Goal: Task Accomplishment & Management: Complete application form

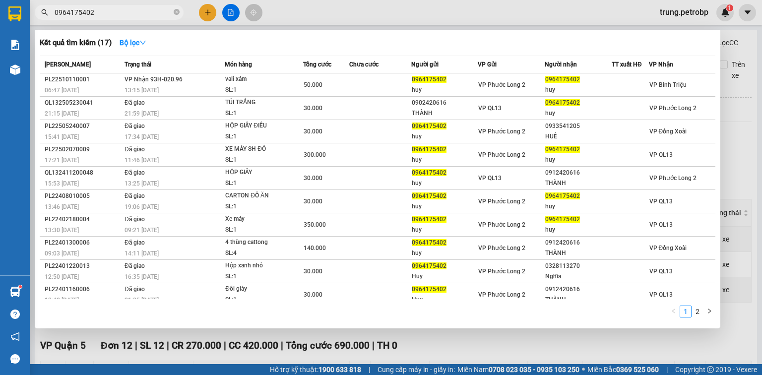
click at [112, 17] on input "0964175402" at bounding box center [113, 12] width 117 height 11
type input "0"
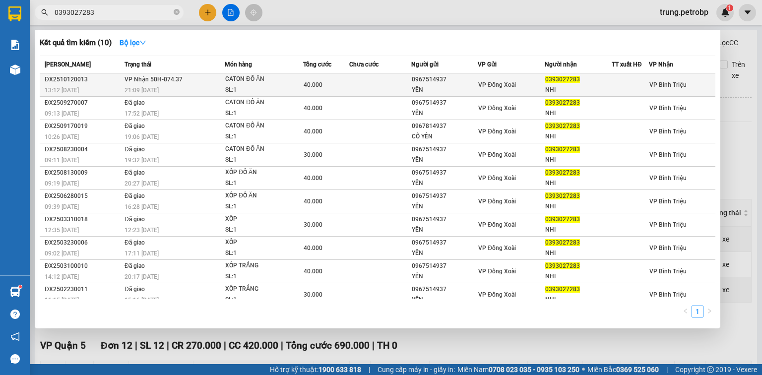
type input "0393027283"
click at [196, 77] on td "VP Nhận 50H-074.37 21:09 [DATE]" at bounding box center [173, 84] width 103 height 23
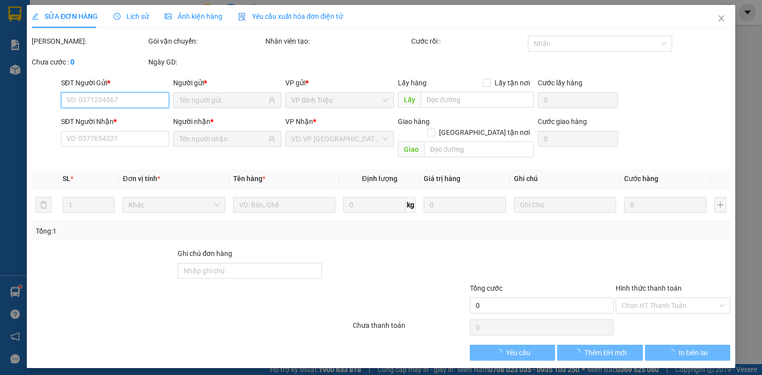
type input "0967514937"
type input "YẾN"
type input "0393027283"
type input "NHI"
type input "40.000"
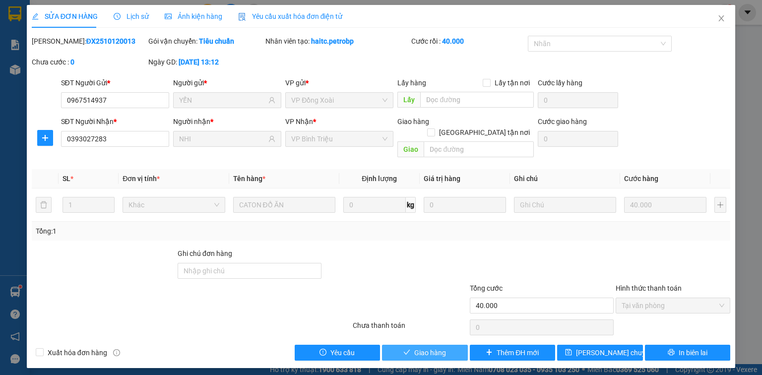
click at [406, 345] on button "Giao hàng" at bounding box center [425, 353] width 86 height 16
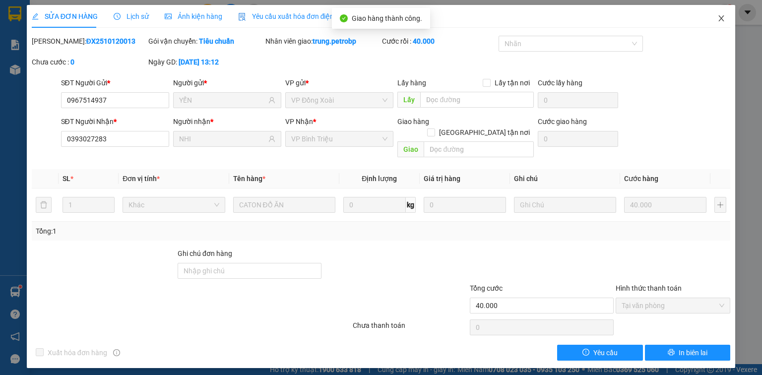
click at [722, 16] on icon "close" at bounding box center [721, 18] width 8 height 8
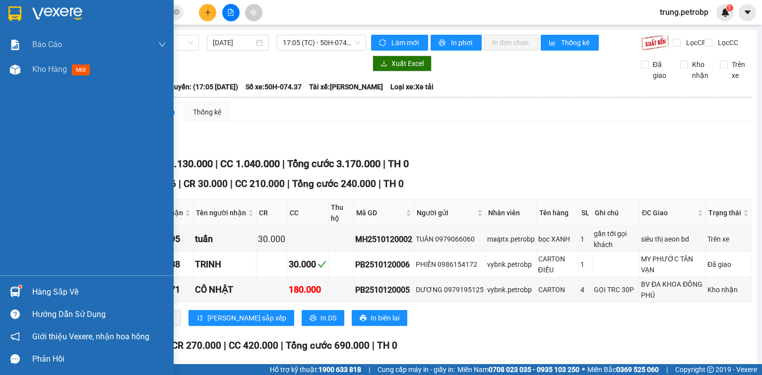
click at [24, 290] on div "Hàng sắp về" at bounding box center [87, 292] width 174 height 22
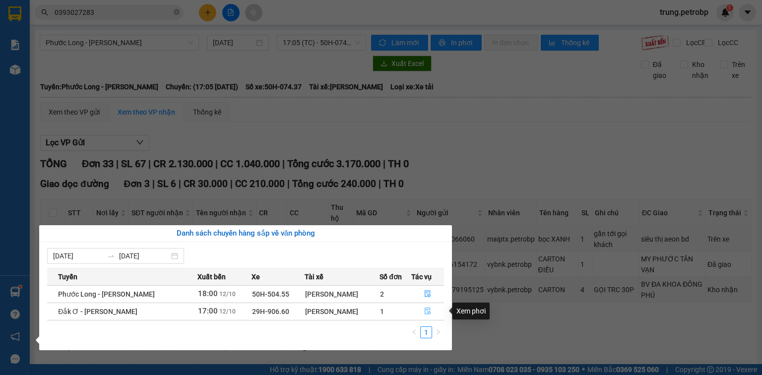
click at [424, 312] on icon "file-done" at bounding box center [427, 311] width 7 height 7
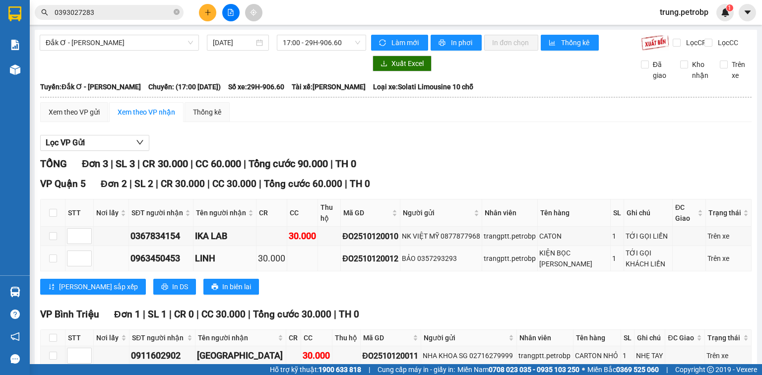
scroll to position [60, 0]
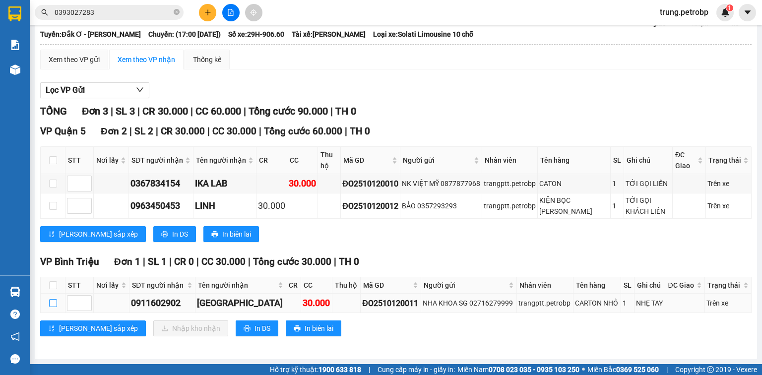
click at [54, 300] on input "checkbox" at bounding box center [53, 303] width 8 height 8
checkbox input "true"
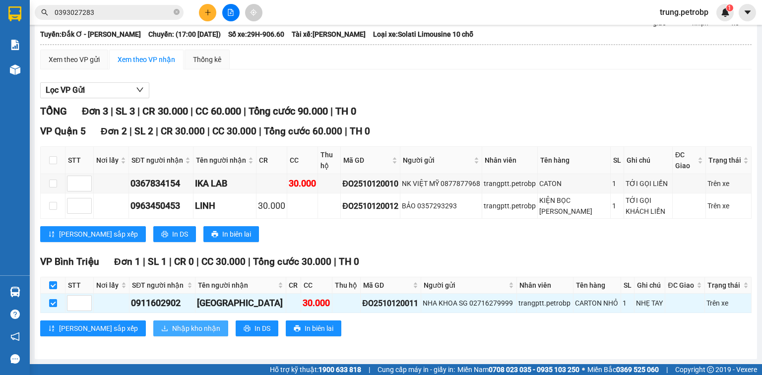
click at [172, 326] on span "Nhập kho nhận" at bounding box center [196, 328] width 48 height 11
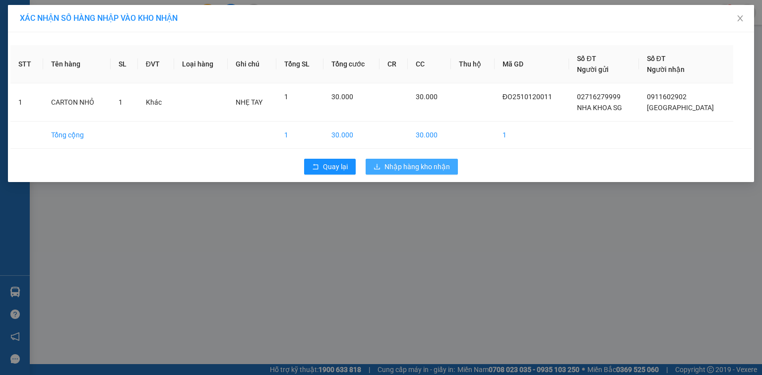
click at [448, 163] on span "Nhập hàng kho nhận" at bounding box center [416, 166] width 65 height 11
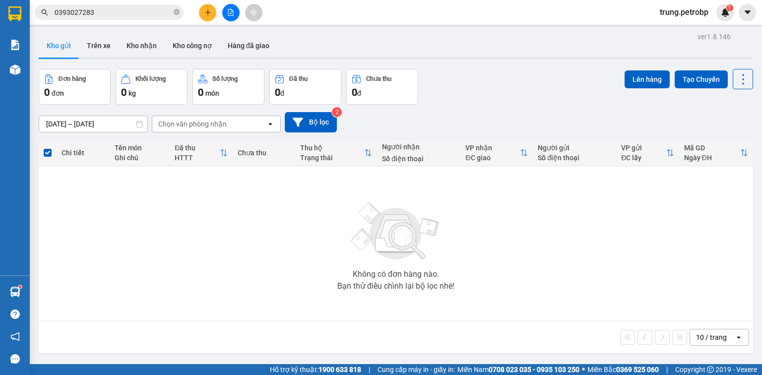
click at [30, 290] on main "ver 1.8.146 Kho gửi Trên xe Kho nhận Kho công nợ Hàng đã giao Đơn hàng 0 đơn Kh…" at bounding box center [381, 182] width 762 height 364
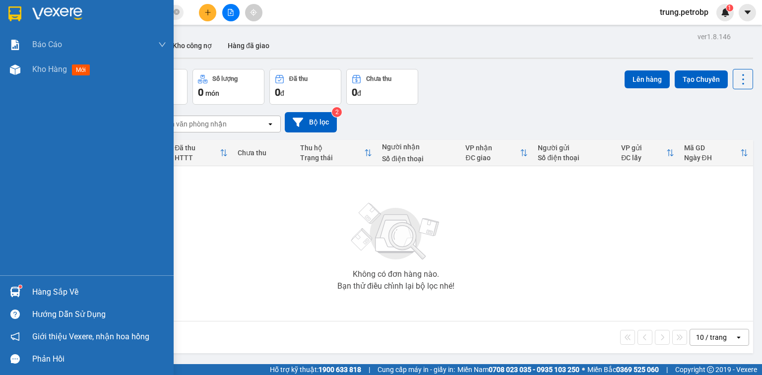
drag, startPoint x: 26, startPoint y: 291, endPoint x: 42, endPoint y: 289, distance: 16.0
click at [26, 291] on div "Hàng sắp về" at bounding box center [87, 292] width 174 height 22
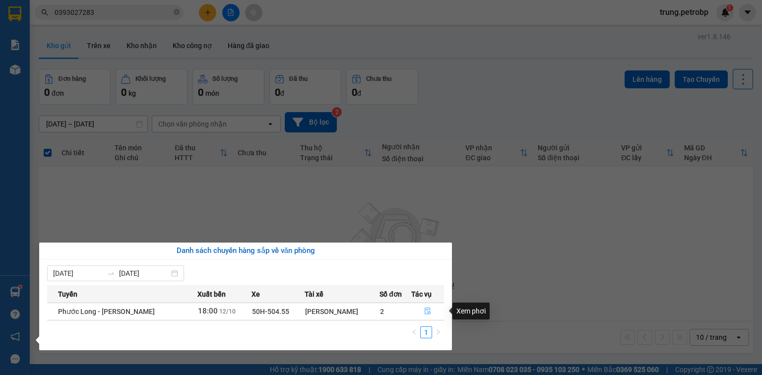
click at [424, 313] on icon "file-done" at bounding box center [427, 311] width 7 height 7
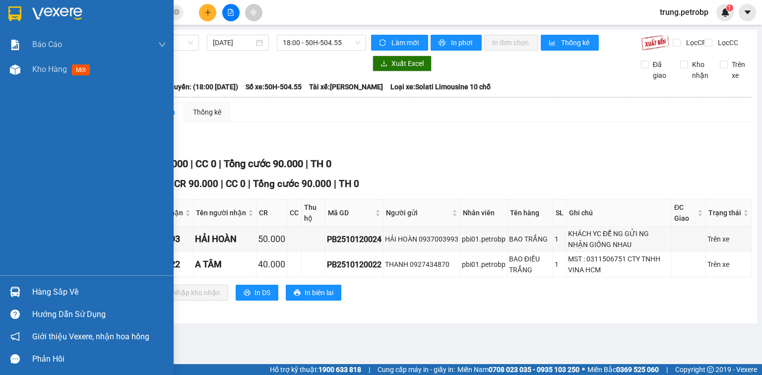
click at [8, 290] on div at bounding box center [14, 291] width 17 height 17
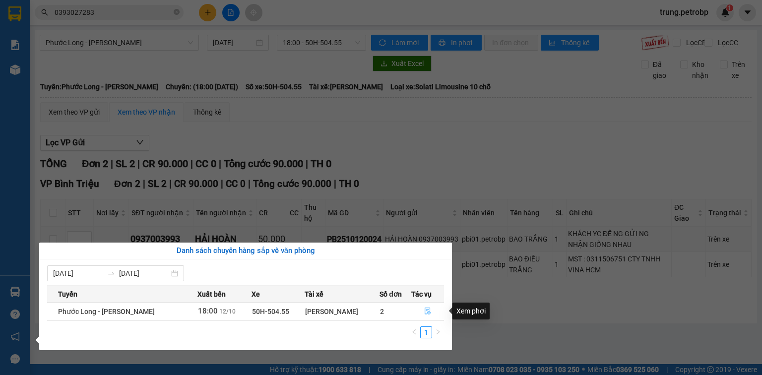
click at [425, 307] on button "button" at bounding box center [428, 312] width 32 height 16
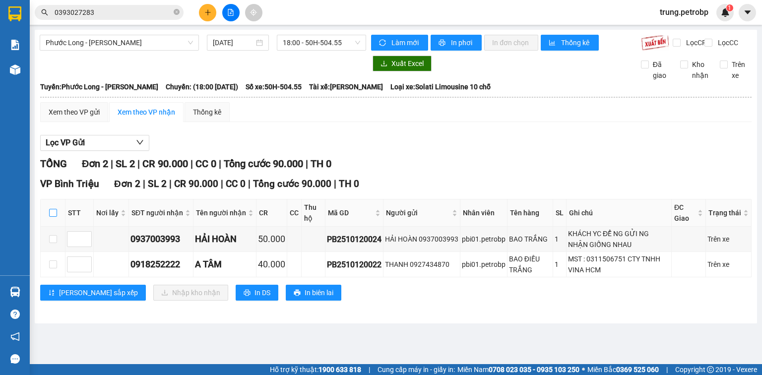
click at [52, 216] on label at bounding box center [53, 212] width 8 height 11
click at [52, 216] on input "checkbox" at bounding box center [53, 213] width 8 height 8
checkbox input "true"
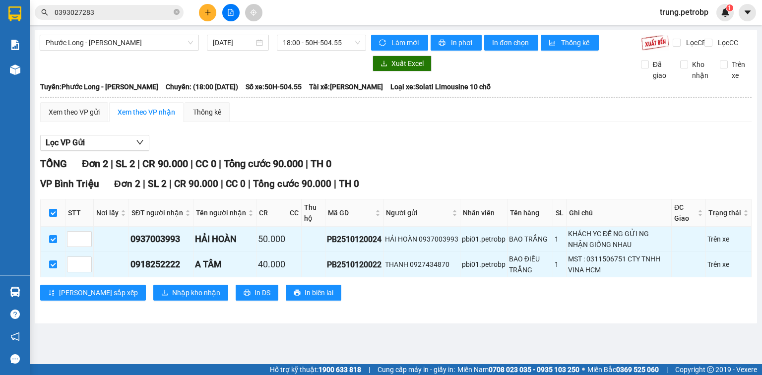
checkbox input "true"
click at [172, 298] on span "Nhập kho nhận" at bounding box center [196, 292] width 48 height 11
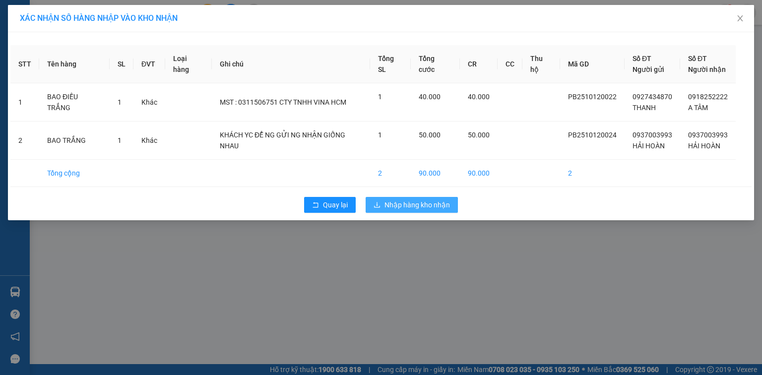
click at [415, 203] on span "Nhập hàng kho nhận" at bounding box center [416, 204] width 65 height 11
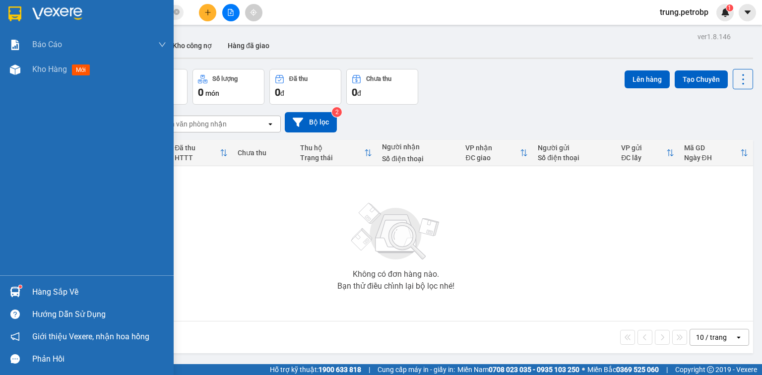
click at [56, 293] on div "Hàng sắp về" at bounding box center [99, 292] width 134 height 15
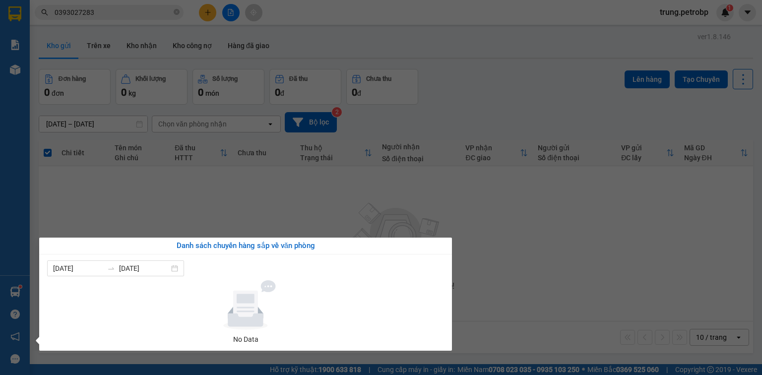
click at [522, 248] on section "Kết quả tìm kiếm ( 10 ) Bộ lọc Mã ĐH Trạng thái Món hàng Tổng cước Chưa cước Ng…" at bounding box center [381, 187] width 762 height 375
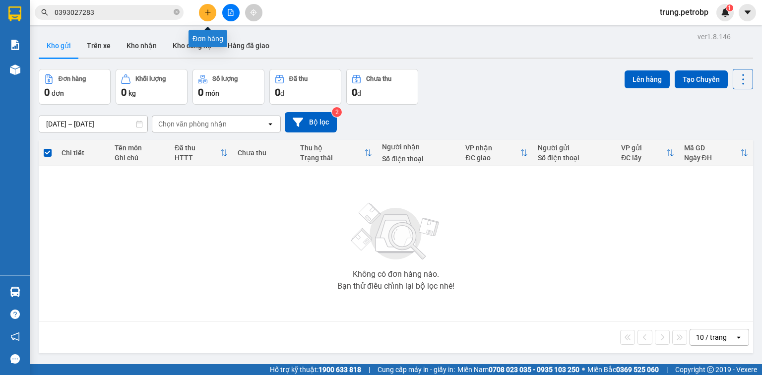
click at [206, 9] on icon "plus" at bounding box center [207, 12] width 7 height 7
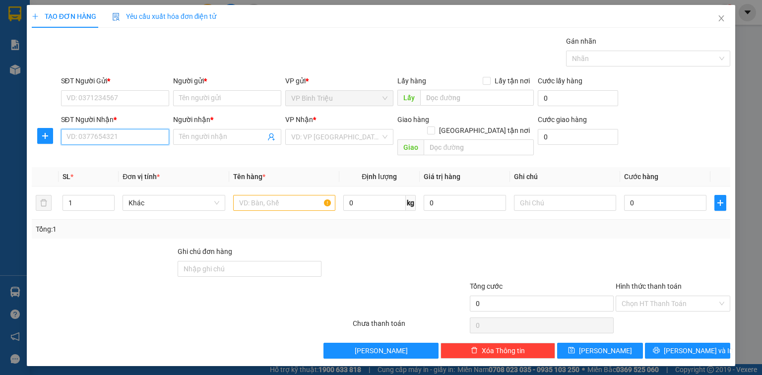
click at [145, 136] on input "SĐT Người Nhận *" at bounding box center [115, 137] width 108 height 16
type input "0985646899"
click at [214, 131] on input "Người nhận *" at bounding box center [222, 136] width 86 height 11
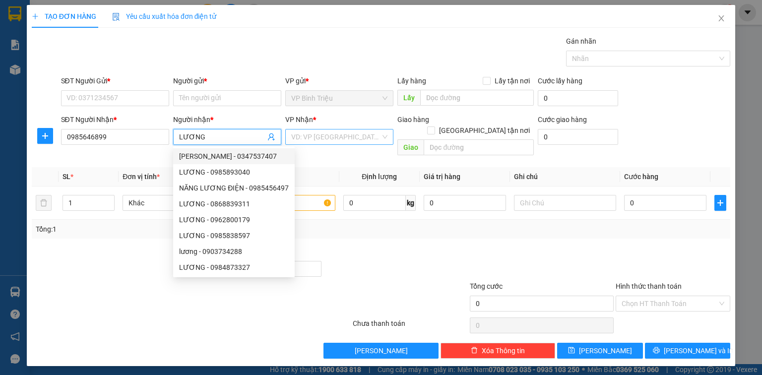
type input "LƯƠNG"
click at [313, 132] on input "search" at bounding box center [335, 136] width 89 height 15
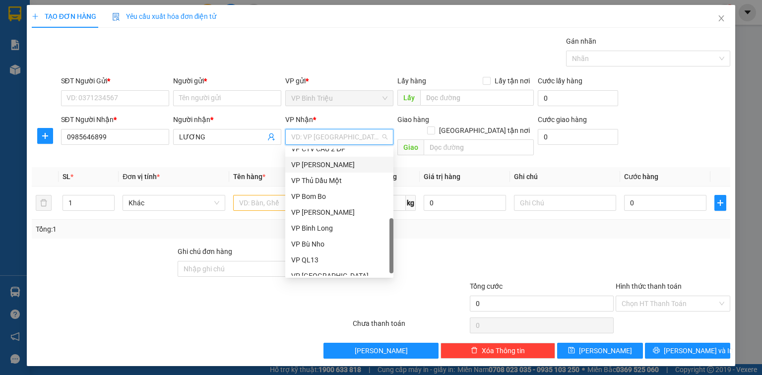
scroll to position [238, 0]
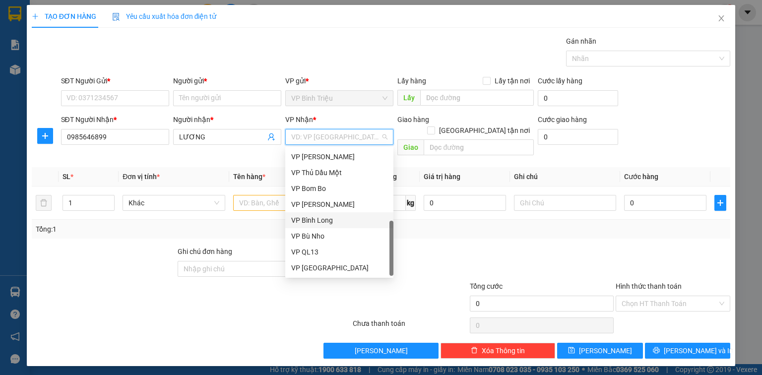
click at [333, 219] on div "VP Bình Long" at bounding box center [339, 220] width 96 height 11
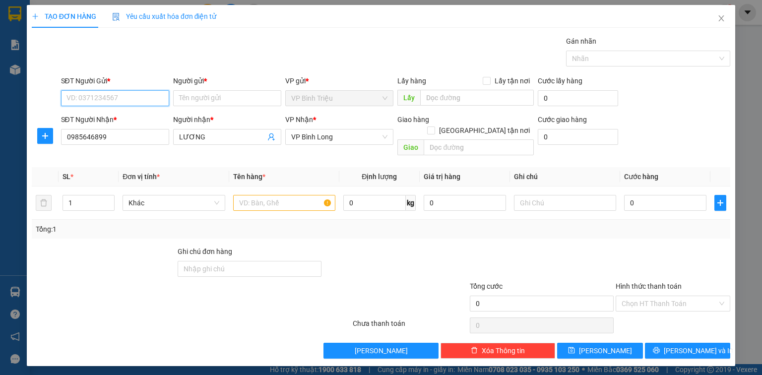
click at [116, 95] on input "SĐT Người Gửi *" at bounding box center [115, 98] width 108 height 16
drag, startPoint x: 65, startPoint y: 139, endPoint x: 122, endPoint y: 136, distance: 56.2
click at [121, 136] on input "0985646899" at bounding box center [115, 137] width 108 height 16
click at [101, 101] on input "SĐT Người Gửi *" at bounding box center [115, 98] width 108 height 16
paste input "0985646899"
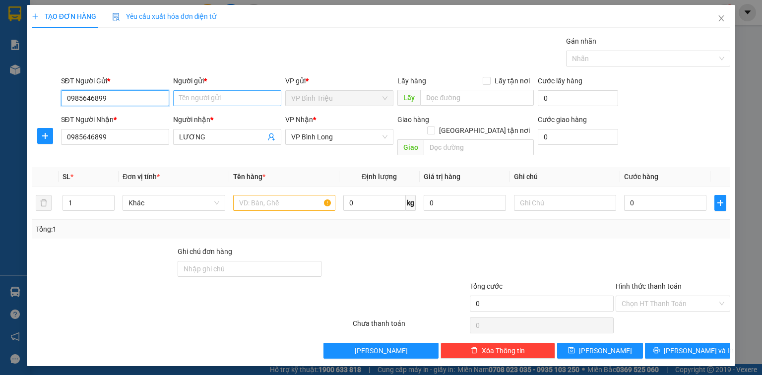
type input "0985646899"
click at [202, 97] on input "Người gửi *" at bounding box center [227, 98] width 108 height 16
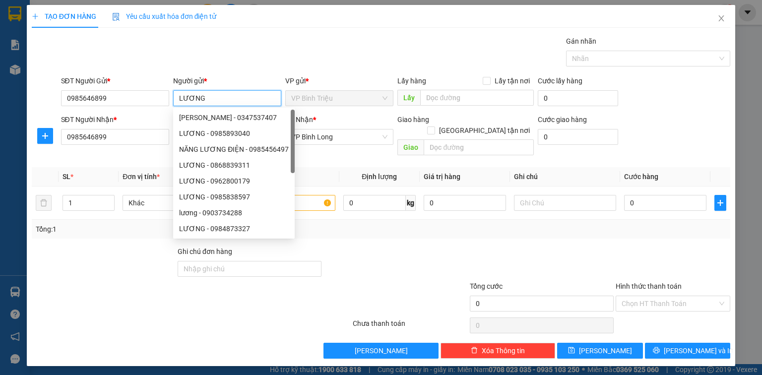
type input "LƯƠNG"
click at [342, 153] on div "Transit Pickup Surcharge Ids Transit Deliver Surcharge Ids Transit Deliver Surc…" at bounding box center [381, 197] width 699 height 323
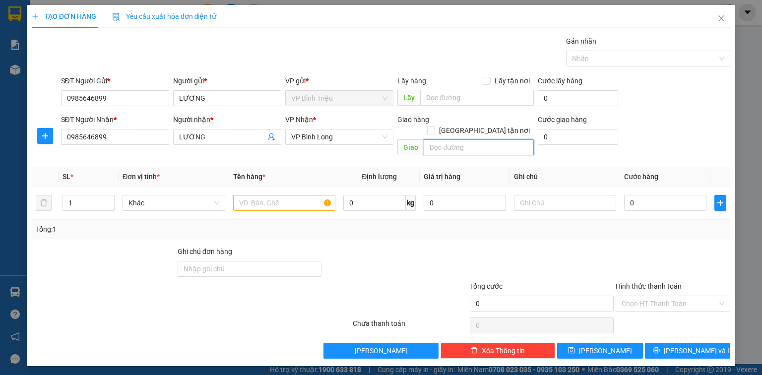
click at [478, 139] on input "text" at bounding box center [479, 147] width 110 height 16
click at [79, 137] on input "0985646899" at bounding box center [115, 137] width 108 height 16
click at [114, 137] on input "0985646899" at bounding box center [115, 137] width 108 height 16
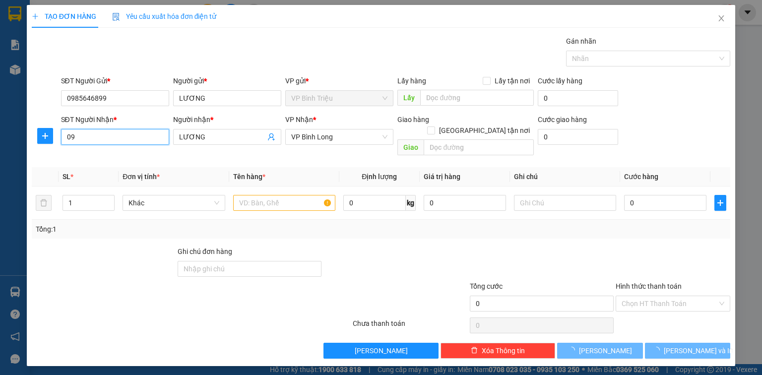
type input "0"
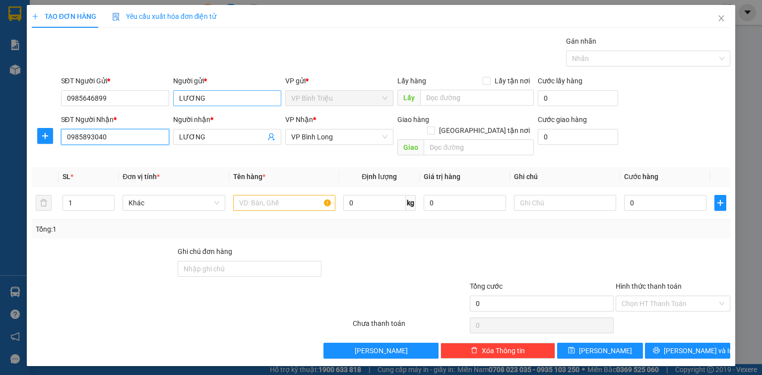
type input "0985893040"
click at [207, 99] on input "LƯƠNG" at bounding box center [227, 98] width 108 height 16
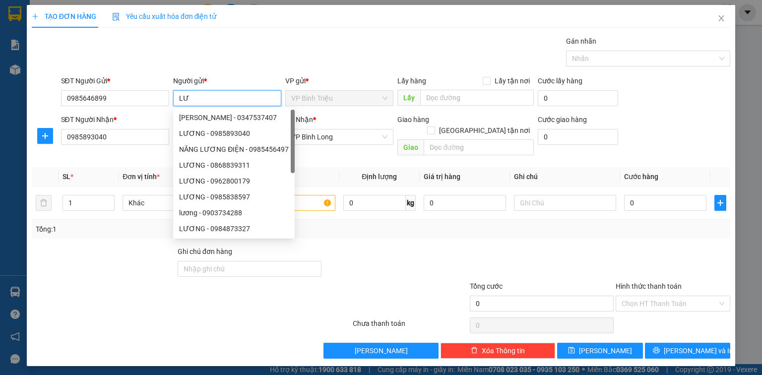
type input "L"
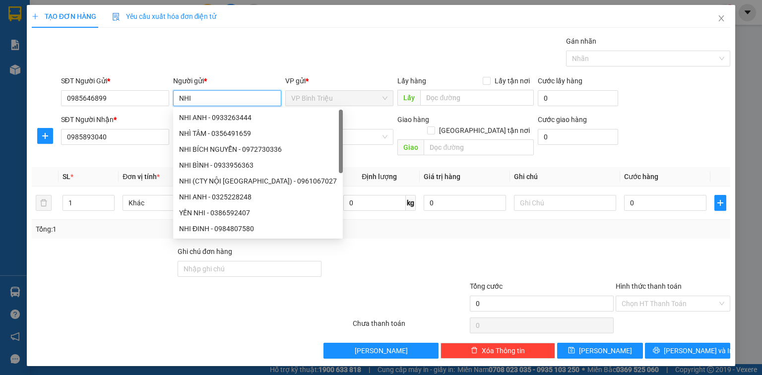
type input "NHI"
click at [243, 51] on div "Gói vận chuyển * Tiêu chuẩn Gán nhãn Nhãn" at bounding box center [396, 53] width 674 height 35
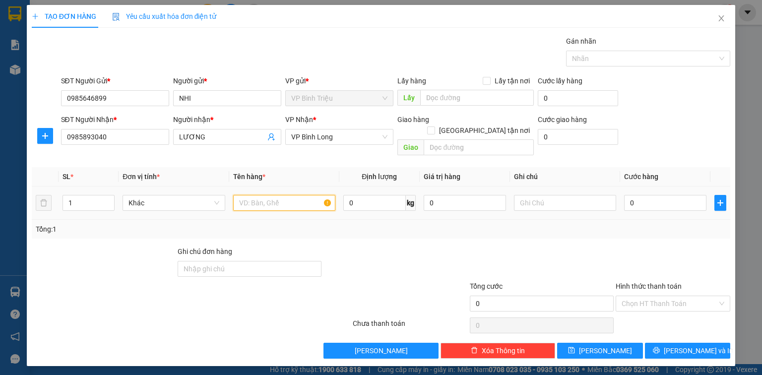
click at [281, 195] on input "text" at bounding box center [284, 203] width 102 height 16
type input "CRT"
click at [413, 231] on div "Transit Pickup Surcharge Ids Transit Deliver Surcharge Ids Transit Deliver Surc…" at bounding box center [381, 197] width 699 height 323
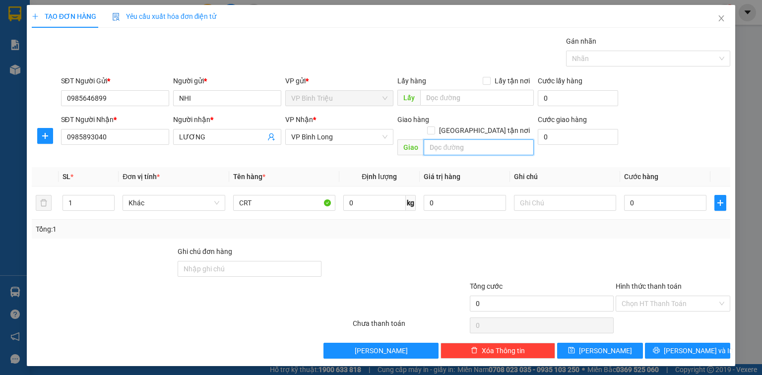
click at [500, 141] on input "text" at bounding box center [479, 147] width 110 height 16
click at [114, 97] on input "0985646899" at bounding box center [115, 98] width 108 height 16
type input "0"
type input "0911923360"
click at [461, 139] on input "text" at bounding box center [479, 147] width 110 height 16
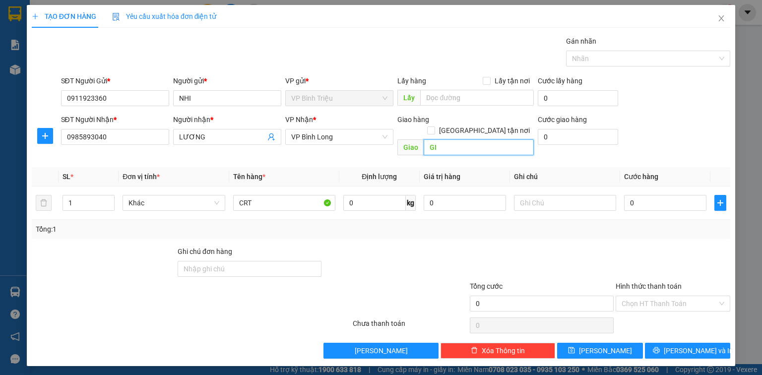
type input "G"
click at [461, 139] on input "DỌC QL13 [GEOGRAPHIC_DATA]" at bounding box center [479, 147] width 110 height 16
type input "DỌC QL13 [GEOGRAPHIC_DATA]"
click at [48, 140] on button "button" at bounding box center [45, 136] width 16 height 16
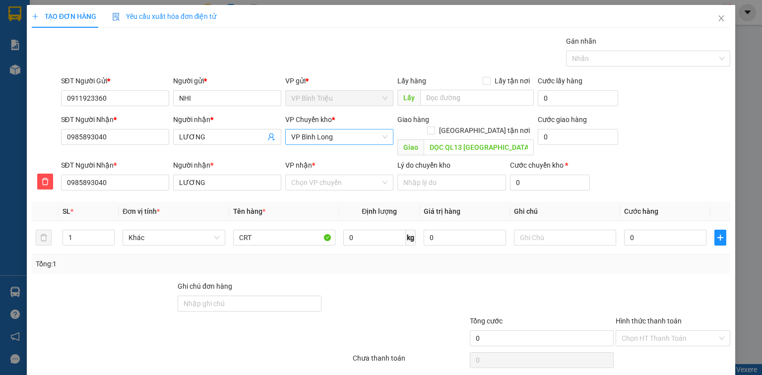
click at [345, 139] on span "VP Bình Long" at bounding box center [339, 136] width 96 height 15
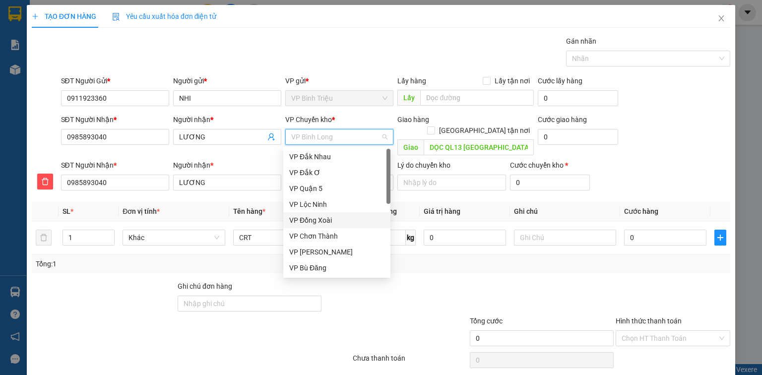
click at [341, 224] on div "VP Đồng Xoài" at bounding box center [336, 220] width 95 height 11
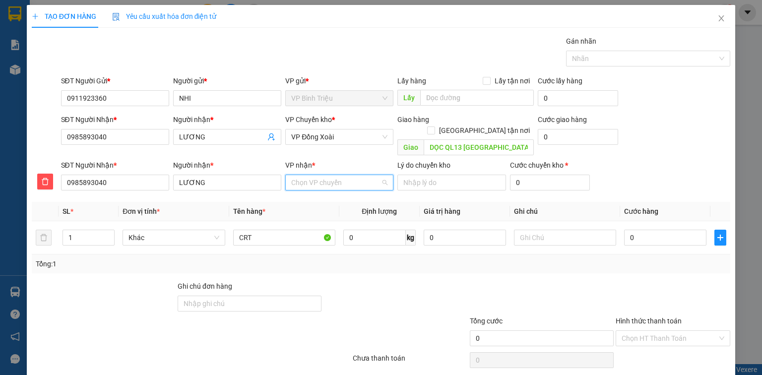
click at [341, 175] on input "VP nhận *" at bounding box center [335, 182] width 89 height 15
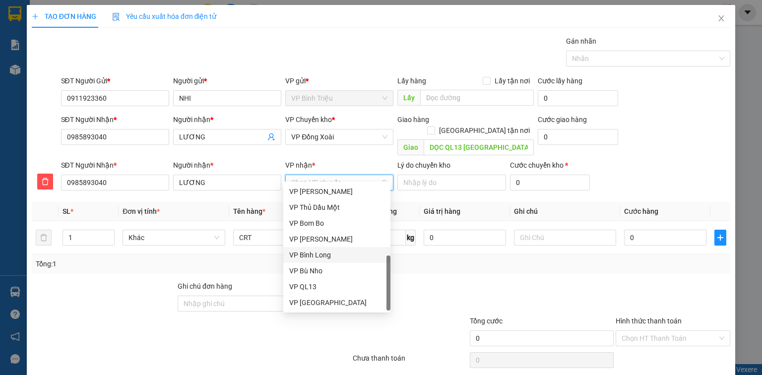
click at [351, 256] on div "VP Bình Long" at bounding box center [336, 255] width 95 height 11
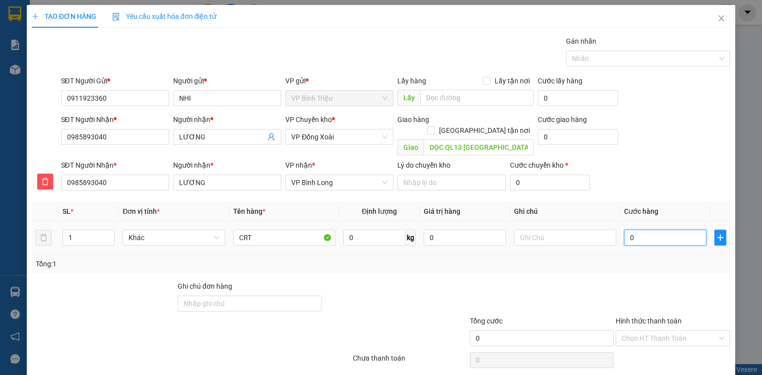
click at [657, 231] on input "0" at bounding box center [665, 238] width 82 height 16
type input "4"
type input "40"
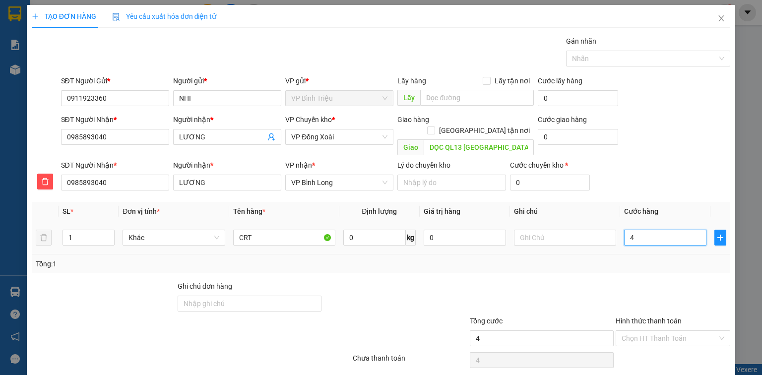
type input "40"
type input "40.000"
click at [640, 258] on div "Tổng: 1" at bounding box center [381, 263] width 691 height 11
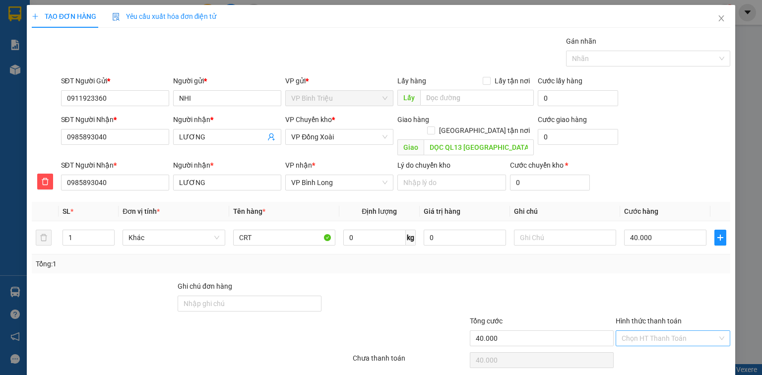
click at [661, 331] on input "Hình thức thanh toán" at bounding box center [670, 338] width 96 height 15
click at [659, 254] on div "Tại văn phòng" at bounding box center [668, 259] width 102 height 11
type input "0"
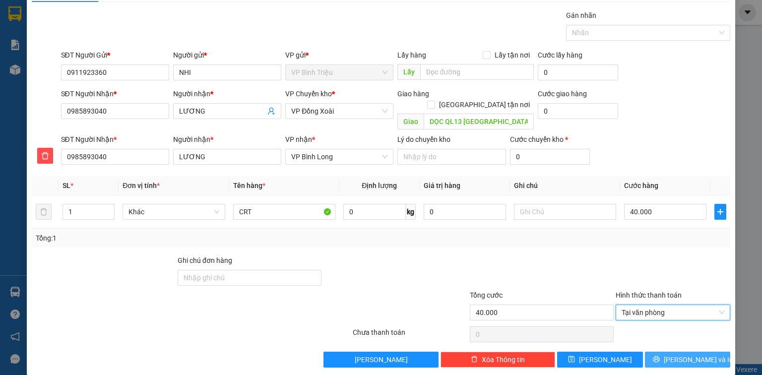
click at [684, 354] on span "[PERSON_NAME] và In" at bounding box center [698, 359] width 69 height 11
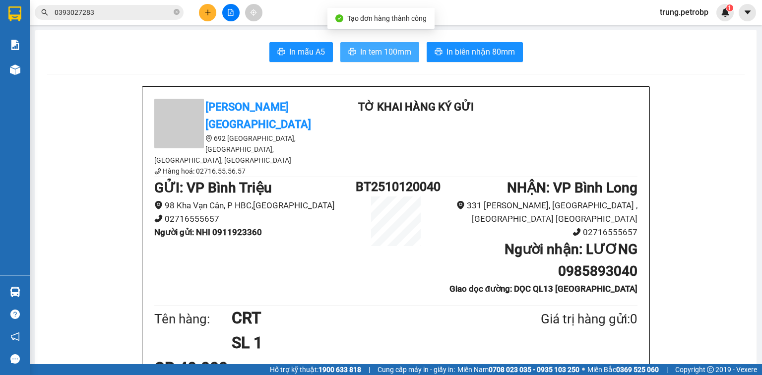
click at [381, 49] on span "In tem 100mm" at bounding box center [385, 52] width 51 height 12
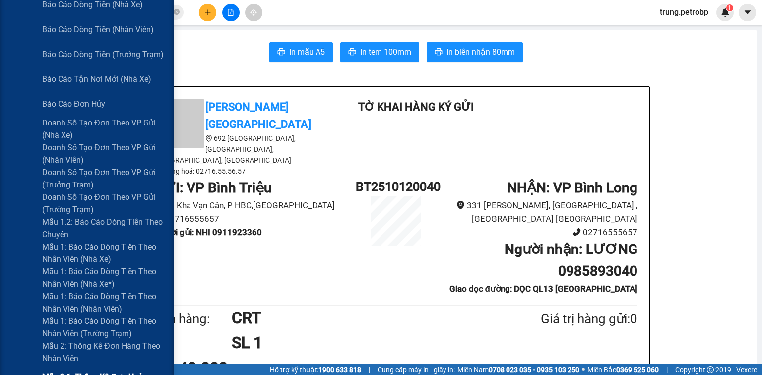
scroll to position [397, 0]
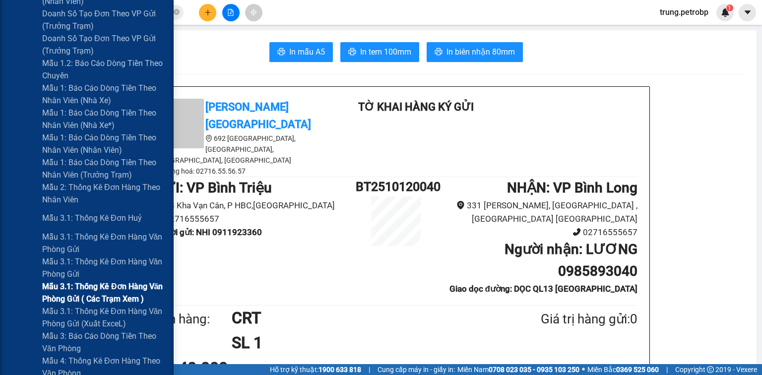
click at [121, 292] on span "Mẫu 3.1: Thống kê đơn hàng văn phòng gửi ( các trạm xem )" at bounding box center [104, 292] width 124 height 25
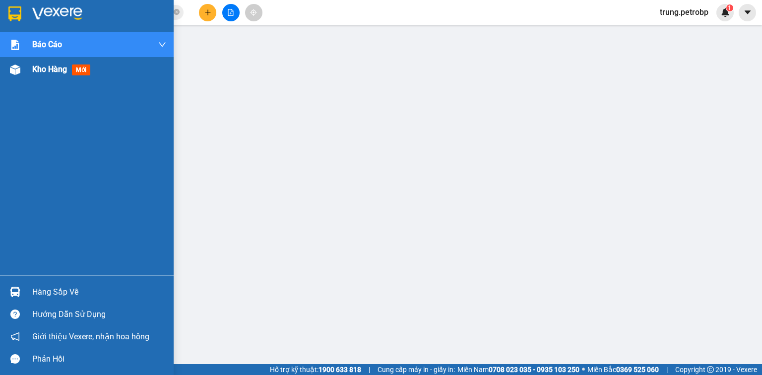
click at [38, 69] on span "Kho hàng" at bounding box center [49, 68] width 35 height 9
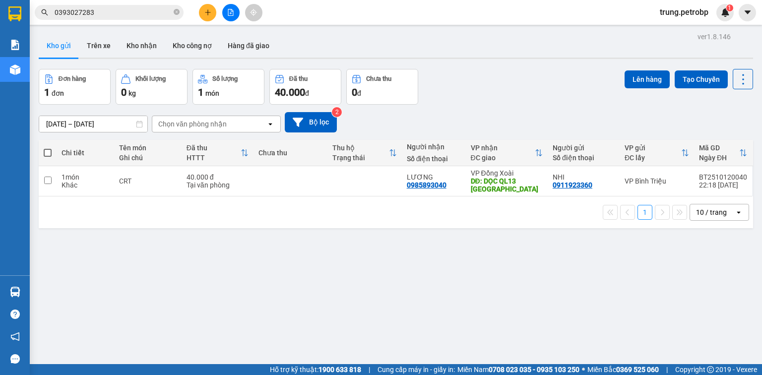
click at [514, 81] on div "Đơn hàng 1 đơn Khối lượng 0 kg Số lượng 1 món Đã thu 40.000 đ Chưa thu 0 đ Lên …" at bounding box center [396, 87] width 714 height 36
click at [217, 181] on div "Tại văn phòng" at bounding box center [218, 185] width 62 height 8
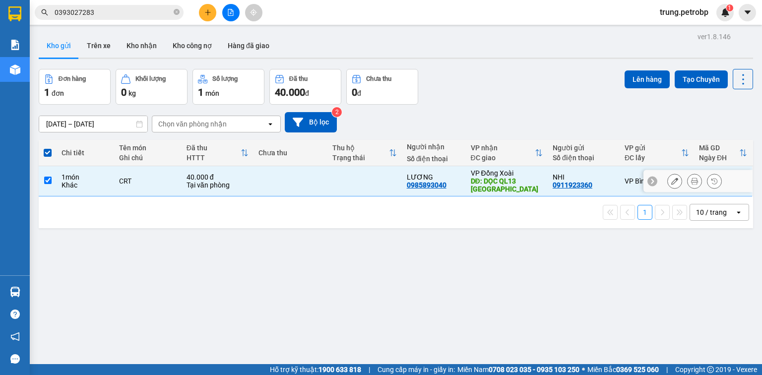
click at [217, 181] on div "Tại văn phòng" at bounding box center [218, 185] width 62 height 8
checkbox input "false"
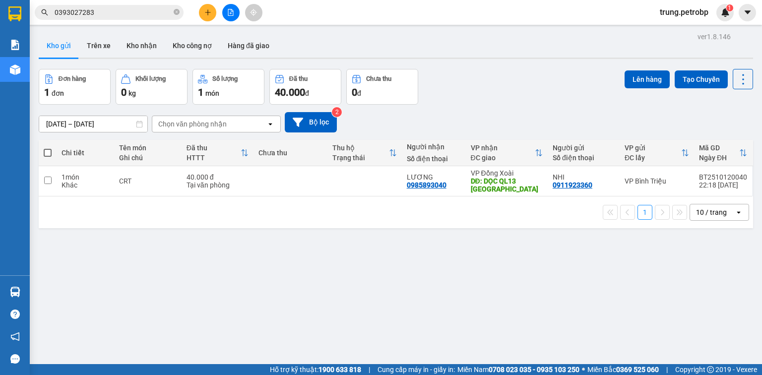
click at [554, 95] on div "Đơn hàng 1 đơn Khối lượng 0 kg Số lượng 1 món Đã thu 40.000 đ Chưa thu 0 đ Lên …" at bounding box center [396, 87] width 714 height 36
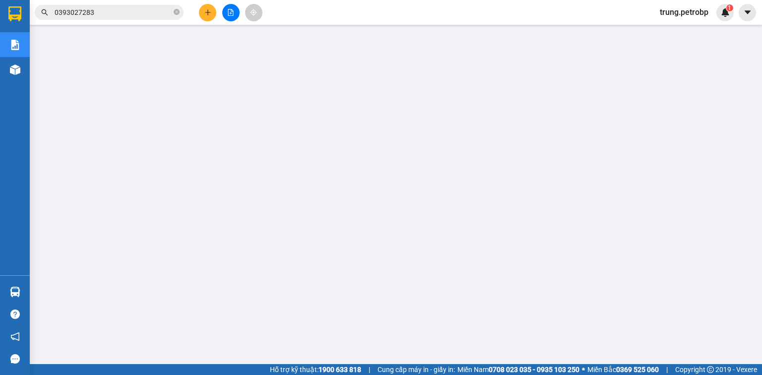
click at [175, 12] on icon "close-circle" at bounding box center [177, 12] width 6 height 6
